Goal: Task Accomplishment & Management: Use online tool/utility

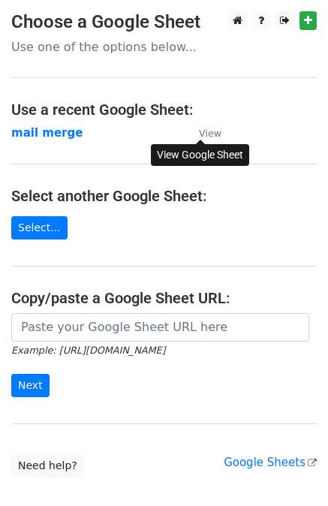
click at [215, 133] on small "View" at bounding box center [210, 133] width 23 height 11
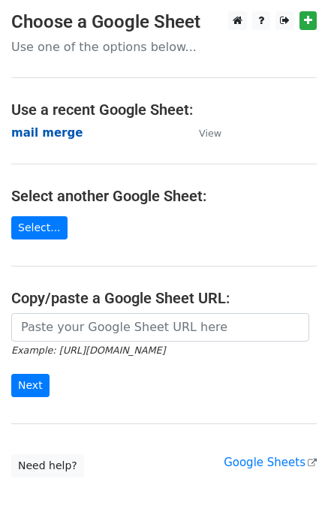
click at [44, 128] on strong "mail merge" at bounding box center [46, 133] width 71 height 14
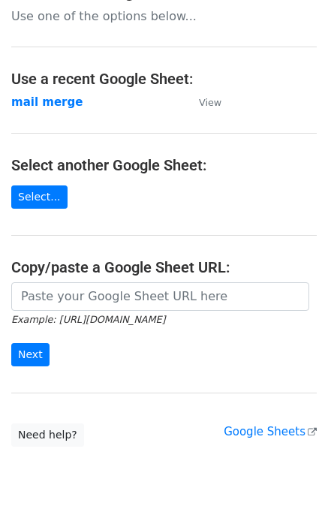
scroll to position [29, 0]
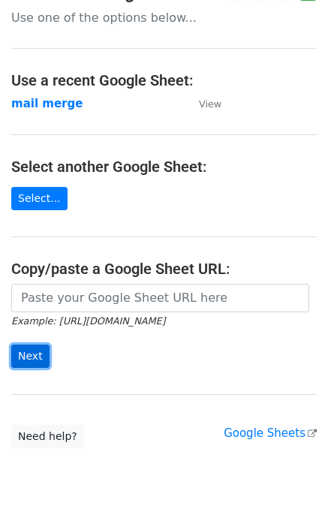
click at [33, 352] on input "Next" at bounding box center [30, 356] width 38 height 23
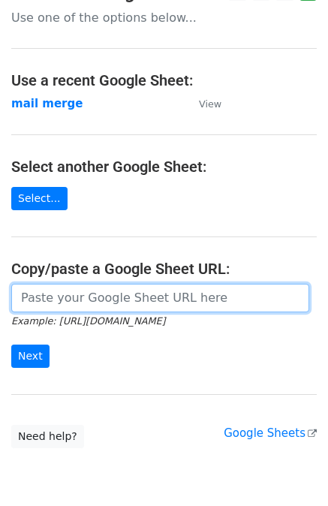
paste input "https://docs.google.com/spreadsheets/d/1_fpA8Pg_cXnF9XbOnzbdTIUAV3bjF9PejbBgsHP…"
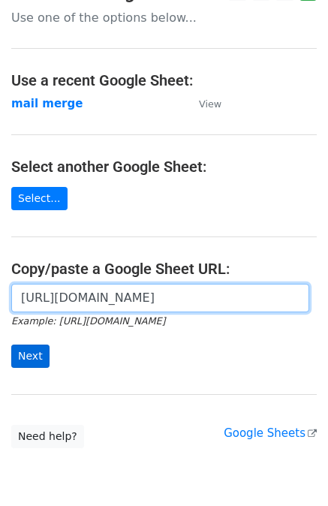
type input "[URL][DOMAIN_NAME]"
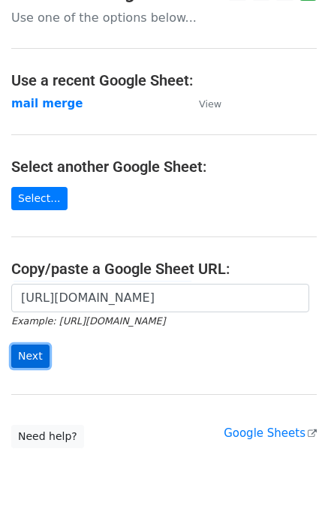
scroll to position [0, 0]
click at [26, 364] on input "Next" at bounding box center [30, 356] width 38 height 23
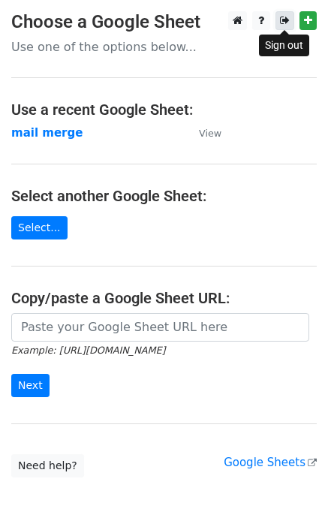
click at [284, 19] on icon at bounding box center [285, 20] width 10 height 11
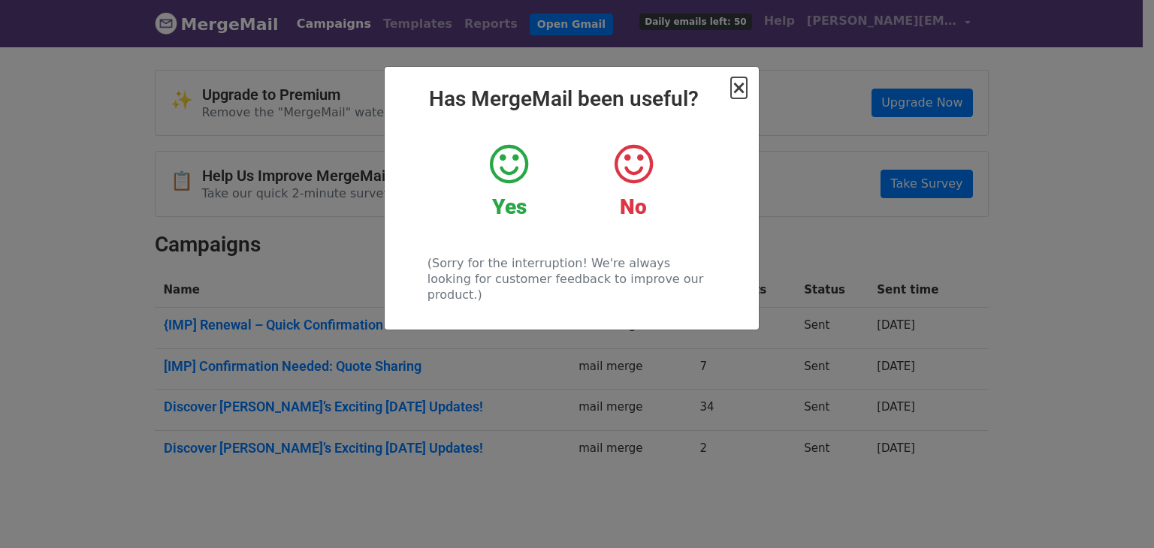
click at [736, 86] on span "×" at bounding box center [738, 87] width 15 height 21
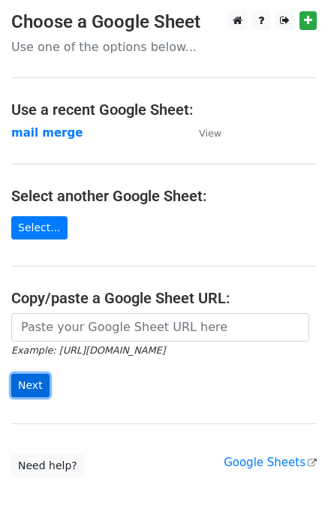
click at [32, 385] on input "Next" at bounding box center [30, 385] width 38 height 23
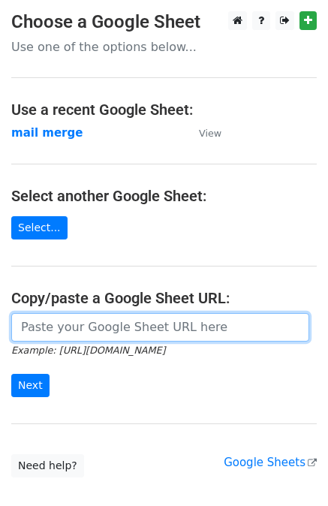
paste input "[URL][DOMAIN_NAME]"
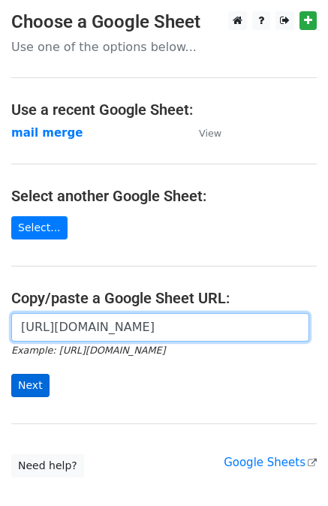
type input "https://docs.google.com/spreadsheets/d/1_fpA8Pg_cXnF9XbOnzbdTIUAV3bjF9PejbBgsHP…"
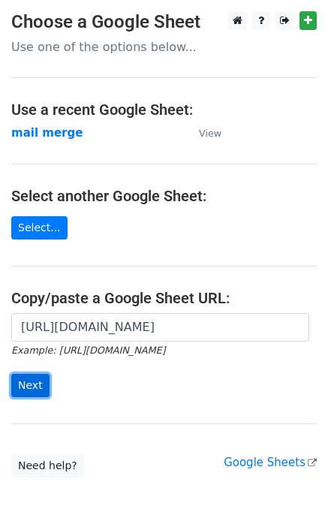
scroll to position [0, 0]
click at [35, 389] on input "Next" at bounding box center [30, 385] width 38 height 23
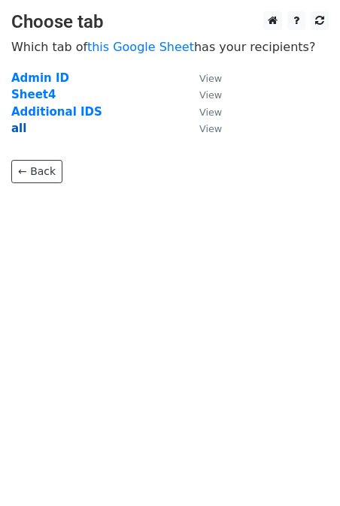
click at [17, 129] on strong "all" at bounding box center [18, 129] width 15 height 14
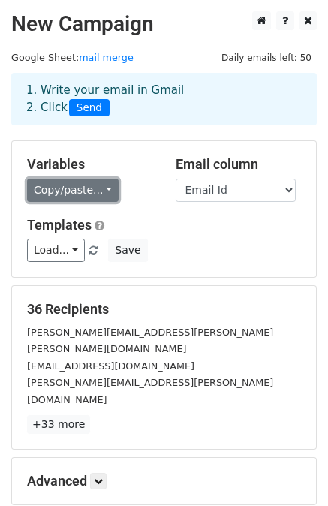
click at [95, 190] on link "Copy/paste..." at bounding box center [73, 190] width 92 height 23
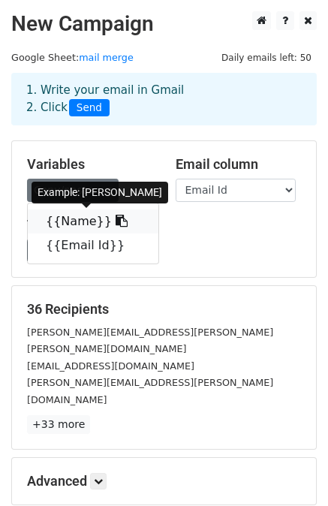
click at [83, 222] on link "{{Name}}" at bounding box center [93, 222] width 131 height 24
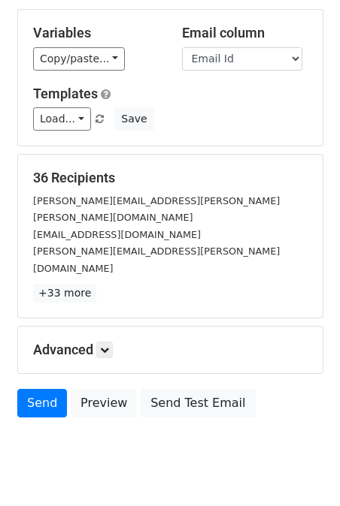
scroll to position [132, 0]
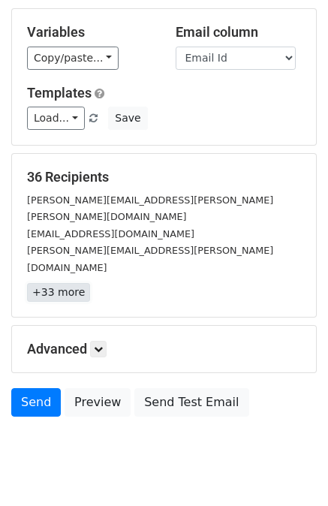
click at [60, 283] on link "+33 more" at bounding box center [58, 292] width 63 height 19
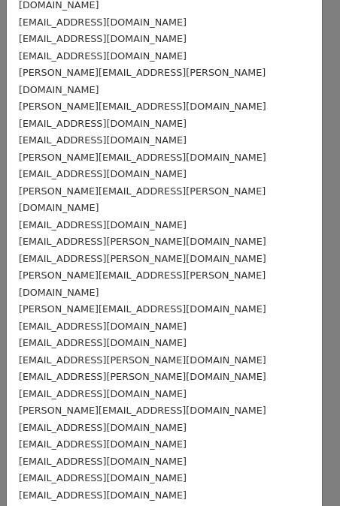
scroll to position [237, 0]
